Goal: Register for event/course

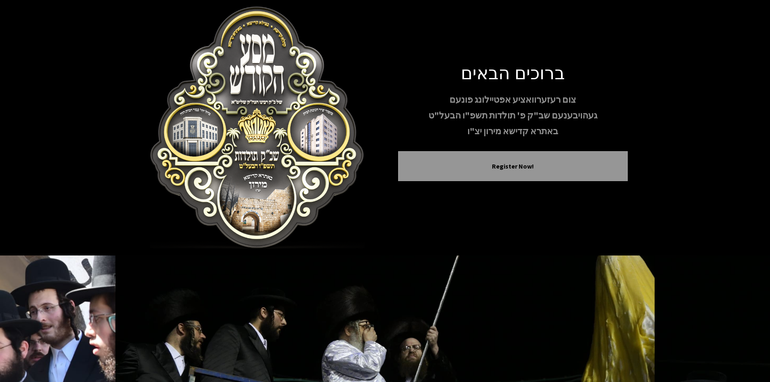
click at [334, 154] on img at bounding box center [258, 127] width 230 height 242
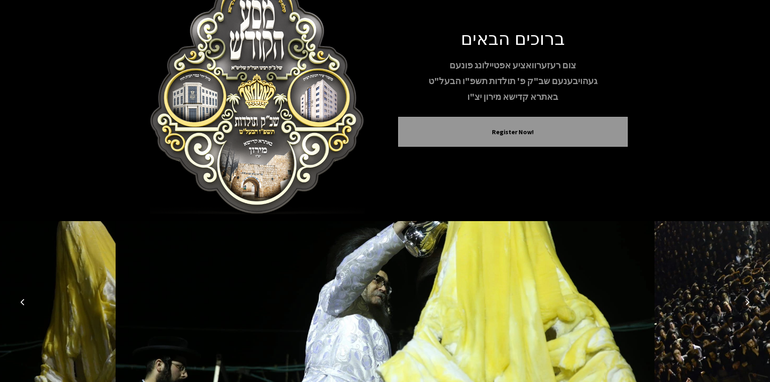
scroll to position [69, 0]
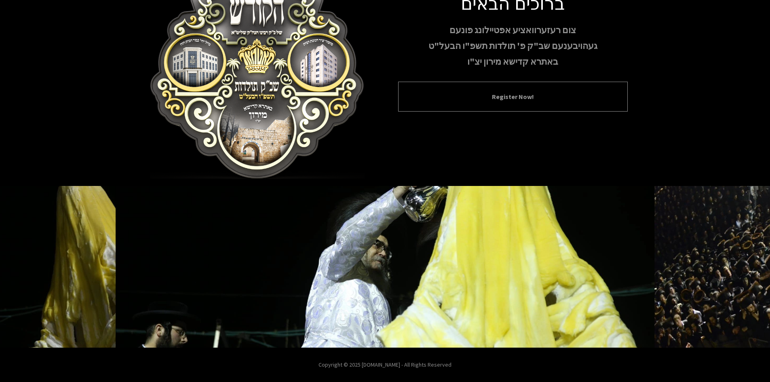
click at [516, 92] on button "Register Now!" at bounding box center [512, 97] width 209 height 10
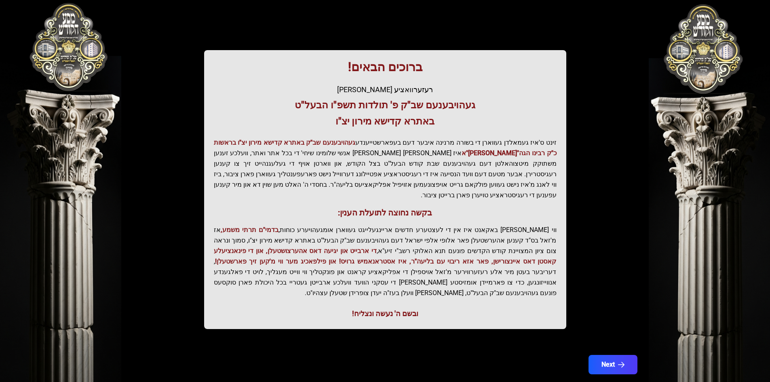
scroll to position [86, 0]
click at [597, 354] on button "Next" at bounding box center [612, 364] width 51 height 20
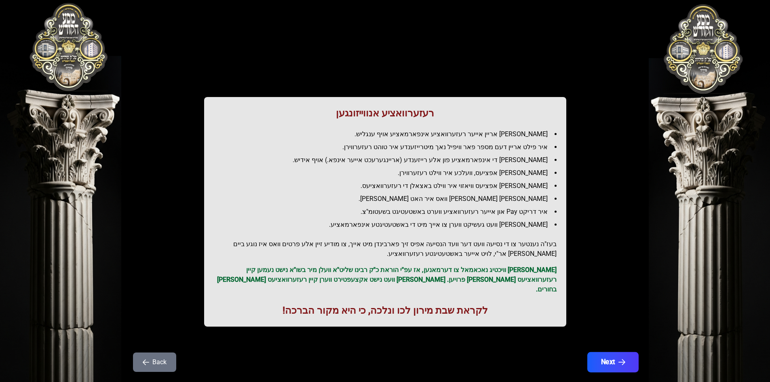
click at [613, 352] on button "Next" at bounding box center [612, 362] width 51 height 20
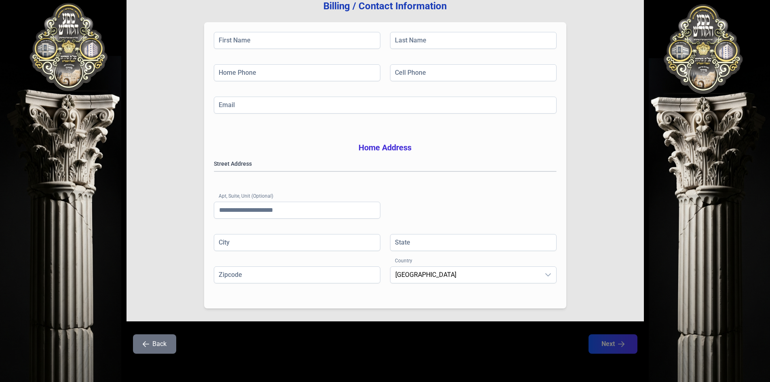
scroll to position [118, 0]
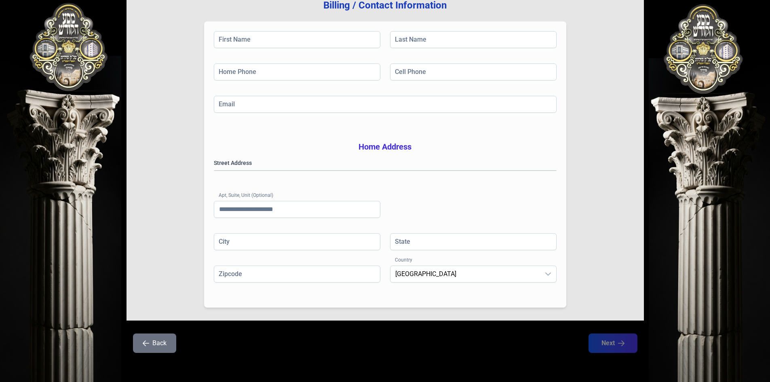
click at [147, 346] on icon "button" at bounding box center [146, 343] width 6 height 6
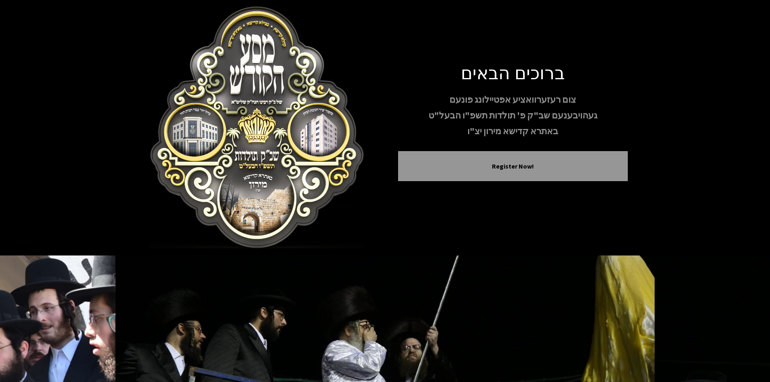
scroll to position [9, 0]
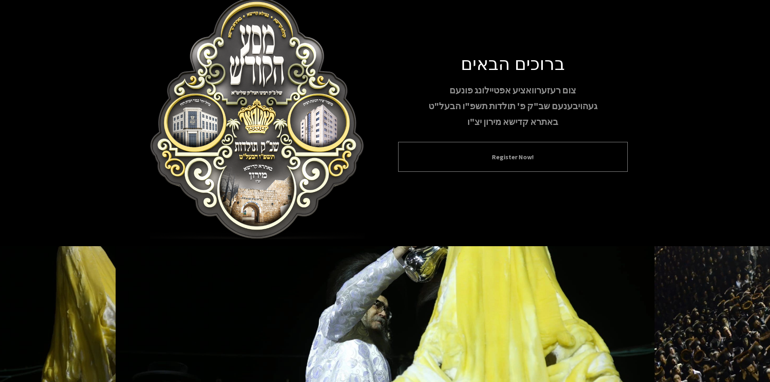
click at [579, 163] on div "Register Now!" at bounding box center [513, 157] width 230 height 30
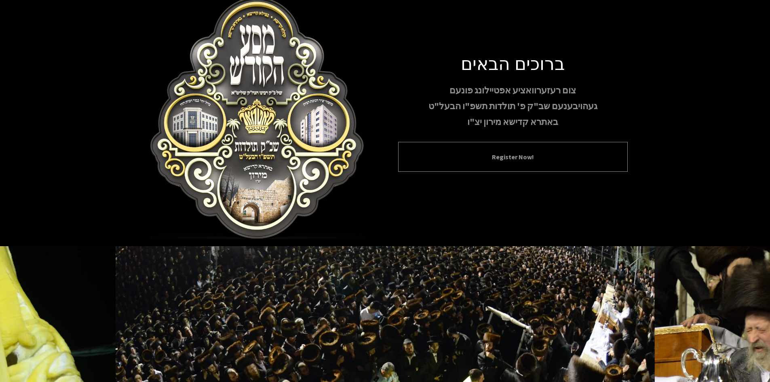
click at [488, 156] on button "Register Now!" at bounding box center [512, 157] width 209 height 10
